Goal: Find specific page/section: Find specific page/section

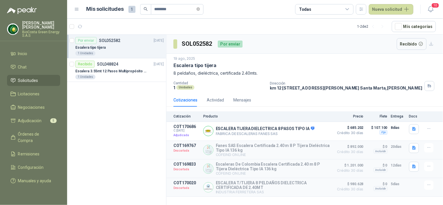
click at [34, 78] on span "Solicitudes" at bounding box center [28, 80] width 20 height 6
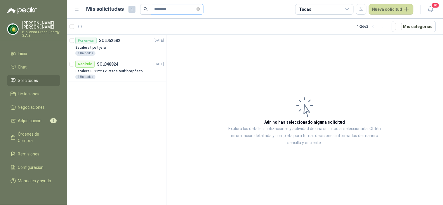
click at [203, 10] on span "********" at bounding box center [177, 9] width 53 height 11
click at [200, 9] on icon "close-circle" at bounding box center [198, 9] width 4 height 4
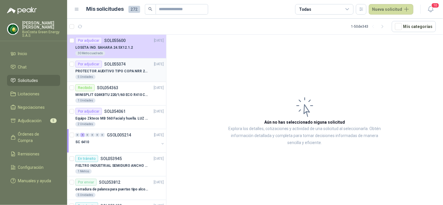
click at [117, 69] on p "PROTECTOR AUDITIVO TIPO COPA NRR 23dB" at bounding box center [111, 72] width 73 height 6
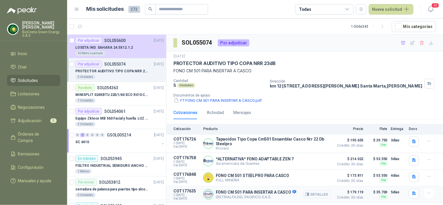
click at [321, 196] on button "Detalles" at bounding box center [316, 195] width 27 height 8
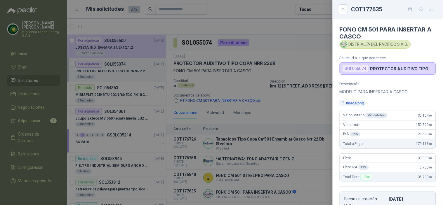
click at [359, 105] on button "image.png" at bounding box center [351, 103] width 25 height 6
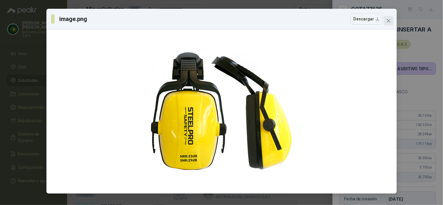
click at [387, 19] on icon "close" at bounding box center [388, 20] width 5 height 5
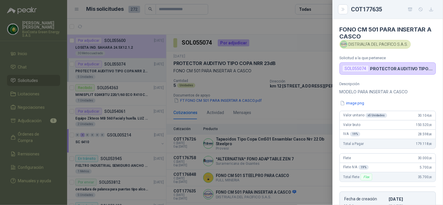
click at [300, 150] on div at bounding box center [221, 102] width 443 height 205
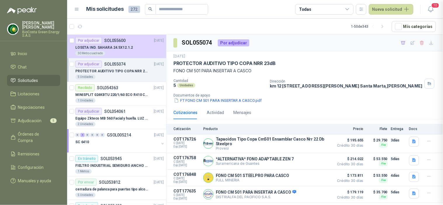
scroll to position [113, 0]
click at [113, 141] on div "SC 6410" at bounding box center [117, 142] width 84 height 7
